Goal: Task Accomplishment & Management: Use online tool/utility

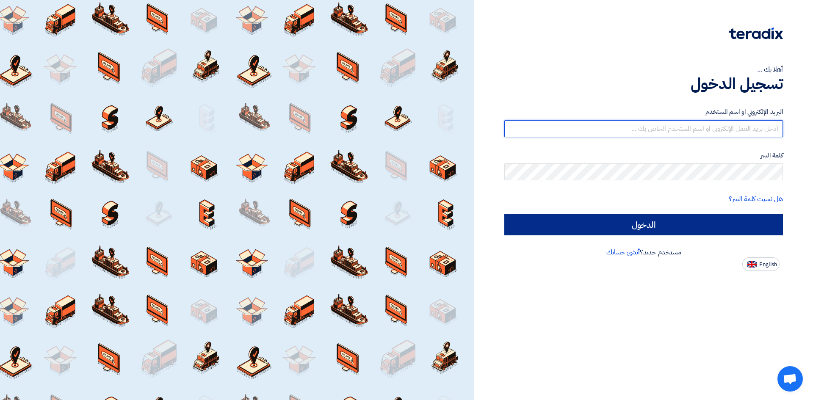
type input "[EMAIL_ADDRESS][DOMAIN_NAME]"
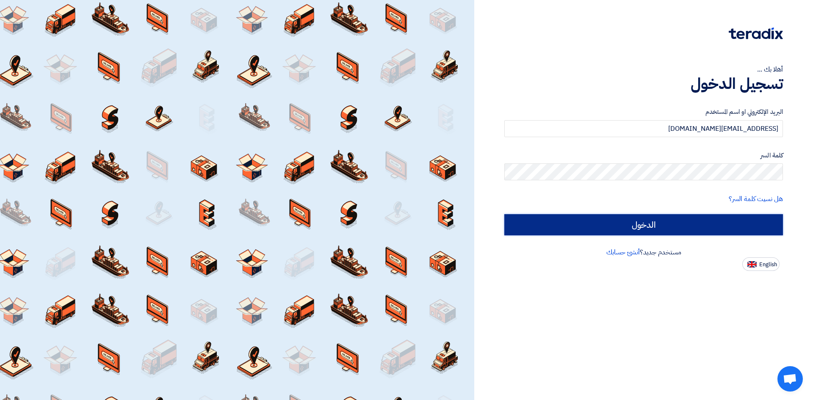
click at [546, 224] on input "الدخول" at bounding box center [644, 224] width 279 height 21
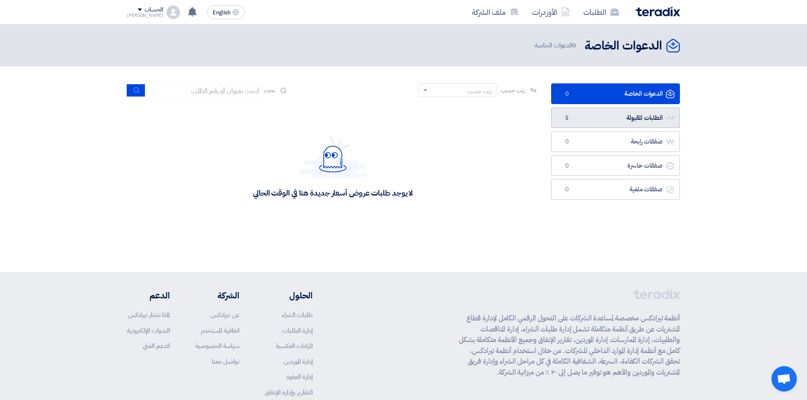
click at [607, 124] on link "الطلبات المقبولة الطلبات المقبولة 5" at bounding box center [615, 118] width 129 height 21
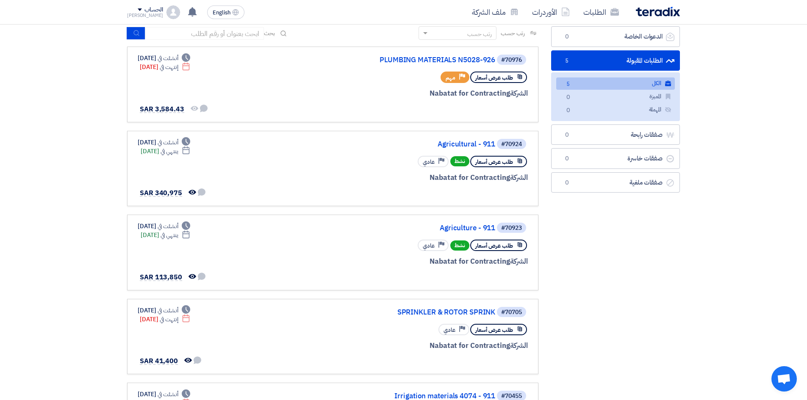
scroll to position [42, 0]
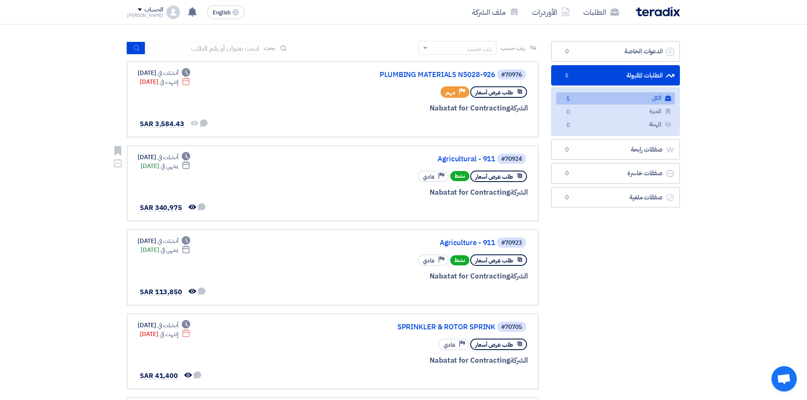
click at [463, 154] on div "#70924 Agricultural - 911" at bounding box center [426, 159] width 204 height 12
click at [456, 245] on link "Agriculture - 911" at bounding box center [410, 243] width 169 height 8
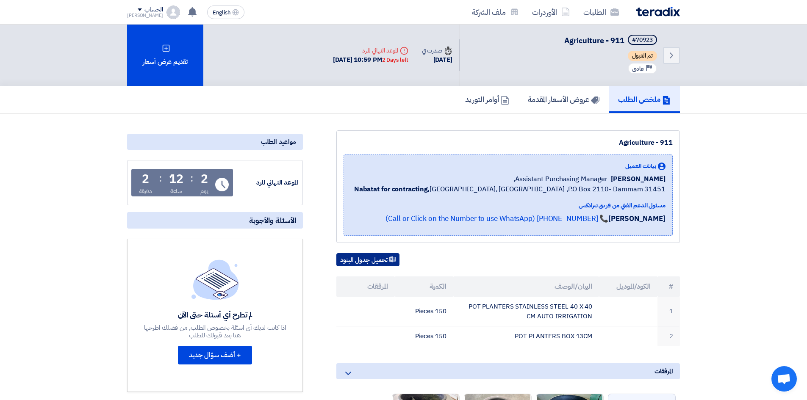
scroll to position [0, 0]
click at [550, 104] on h5 "عروض الأسعار المقدمة" at bounding box center [564, 99] width 72 height 10
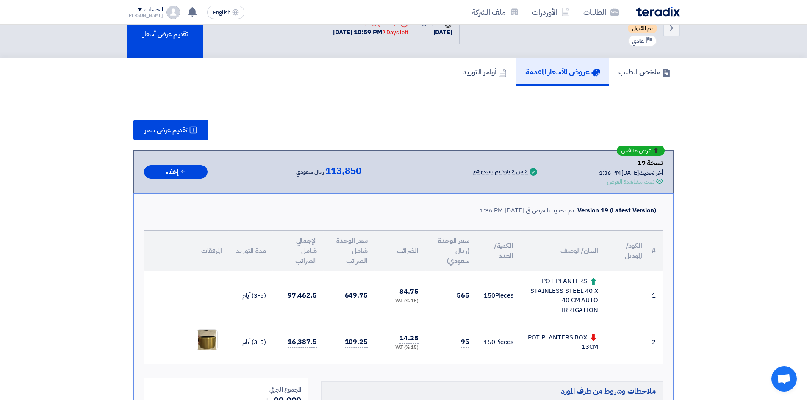
scroll to position [42, 0]
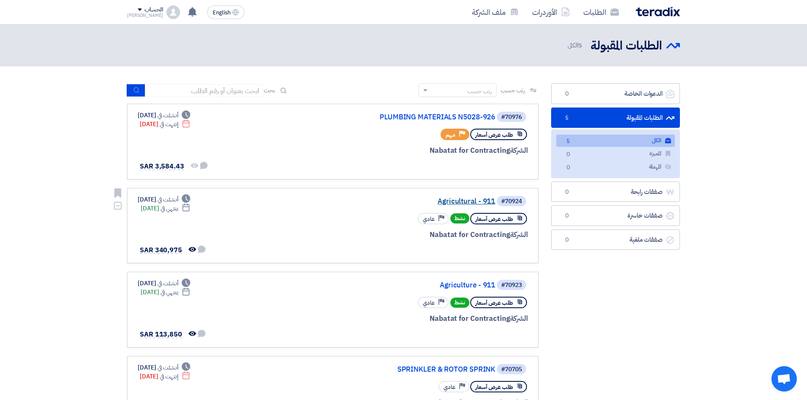
click at [477, 198] on link "Agricultural - 911" at bounding box center [410, 202] width 169 height 8
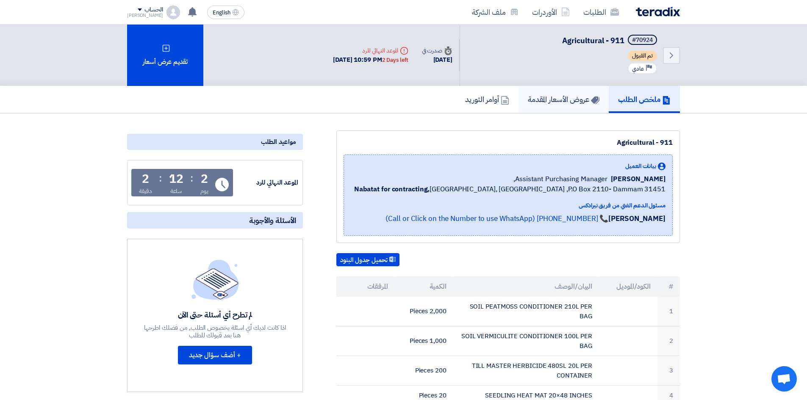
click at [556, 95] on h5 "عروض الأسعار المقدمة" at bounding box center [564, 99] width 72 height 10
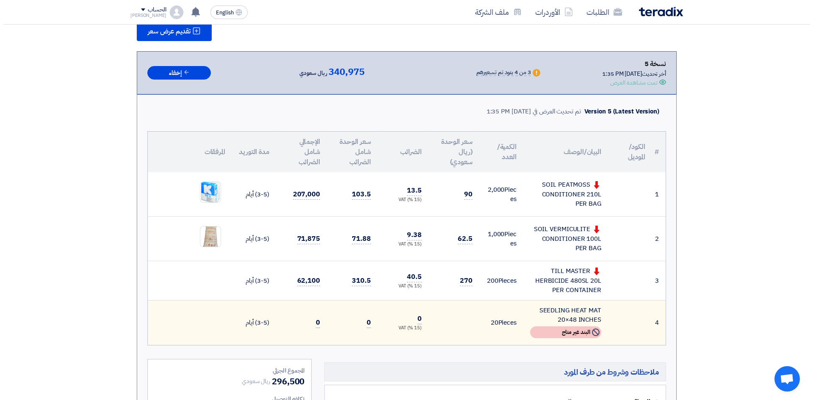
scroll to position [127, 0]
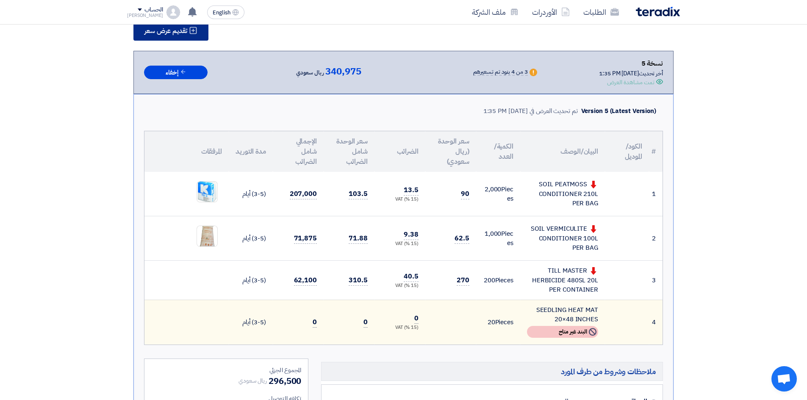
click at [190, 34] on icon at bounding box center [193, 30] width 8 height 8
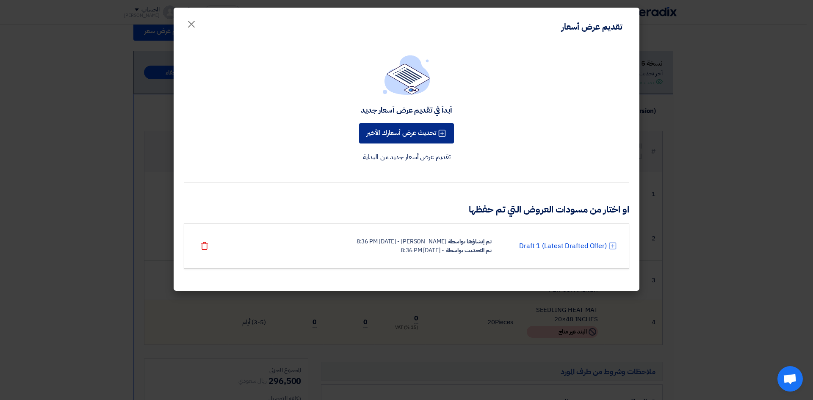
click at [391, 137] on button "تحديث عرض أسعارك الأخير" at bounding box center [406, 133] width 95 height 20
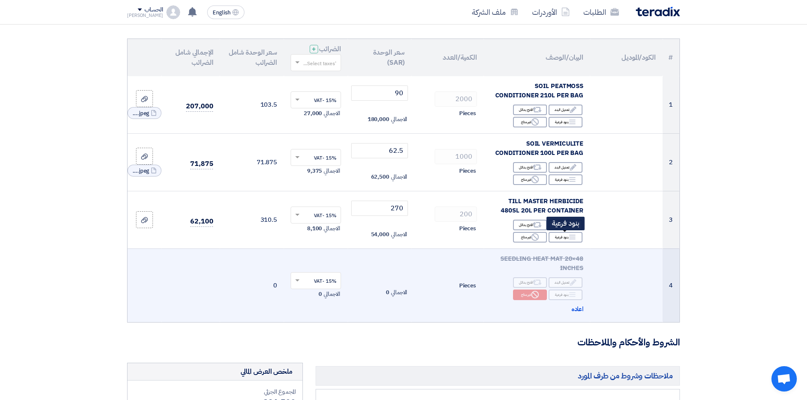
scroll to position [85, 0]
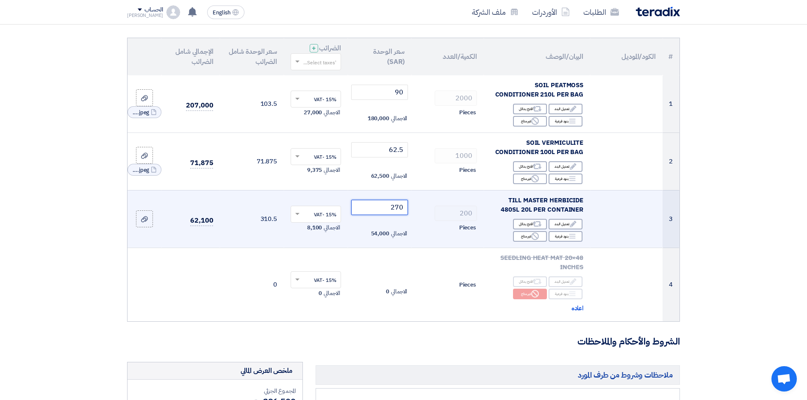
click at [378, 209] on input "270" at bounding box center [379, 207] width 57 height 15
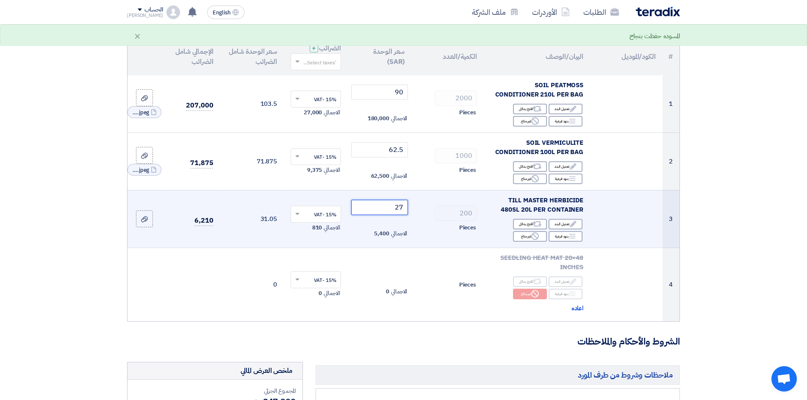
type input "2"
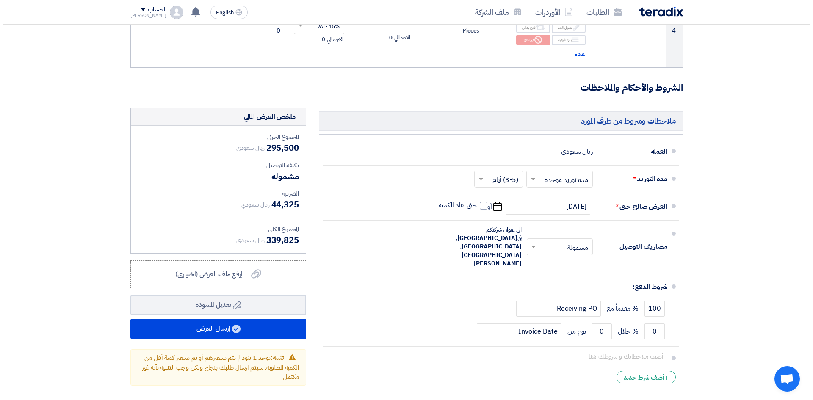
scroll to position [466, 0]
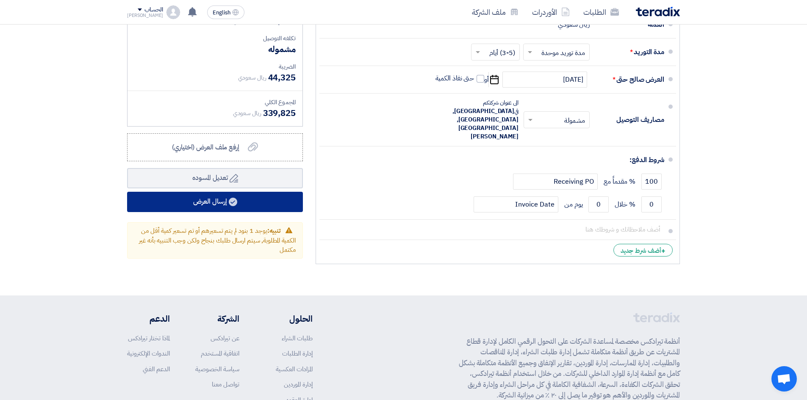
type input "265"
click at [190, 207] on button "إرسال العرض" at bounding box center [215, 202] width 176 height 20
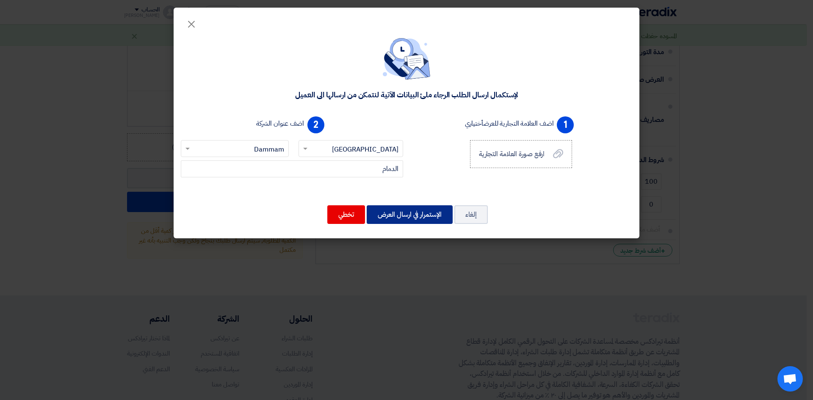
click at [408, 219] on button "الإستمرار في ارسال العرض" at bounding box center [410, 214] width 86 height 19
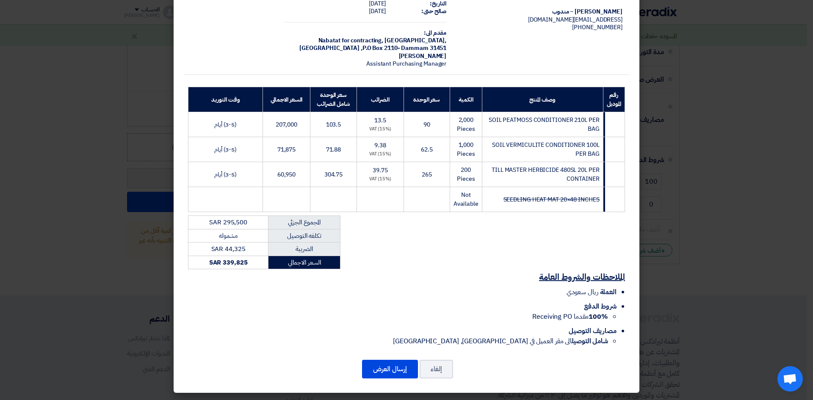
scroll to position [49, 0]
click at [403, 365] on button "إرسال العرض" at bounding box center [390, 369] width 56 height 19
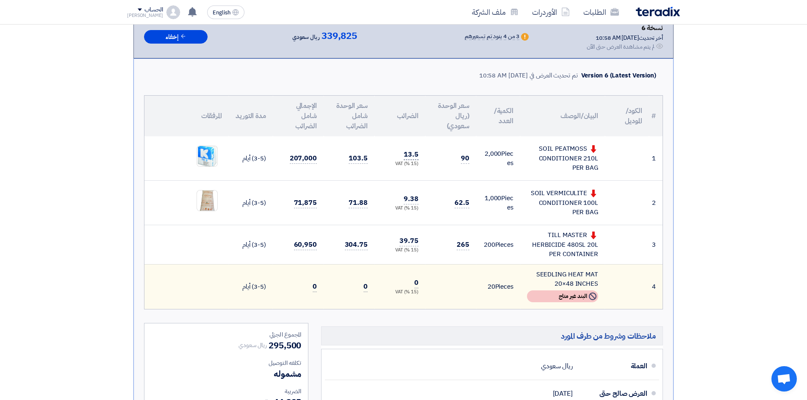
scroll to position [212, 0]
